Goal: Task Accomplishment & Management: Manage account settings

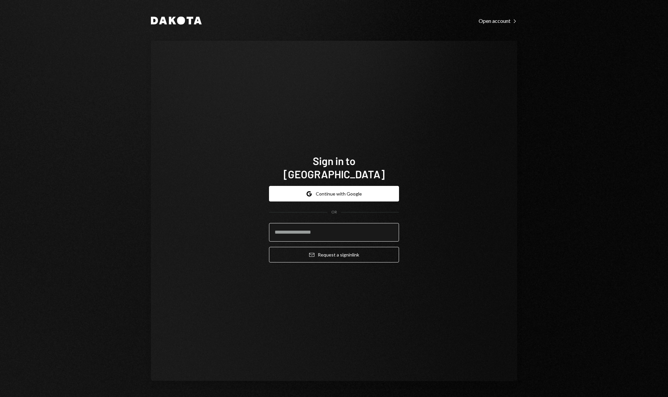
click at [335, 231] on input "email" at bounding box center [334, 232] width 130 height 19
type input "**********"
click at [337, 254] on button "Email Request a sign in link" at bounding box center [334, 255] width 130 height 16
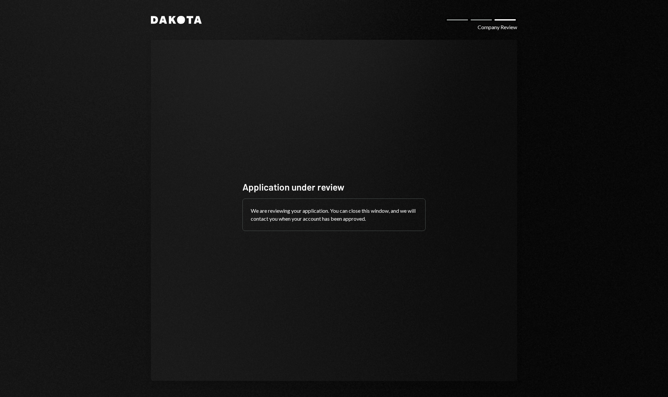
click at [172, 23] on icon "Dakota" at bounding box center [176, 20] width 51 height 8
